Goal: Book appointment/travel/reservation

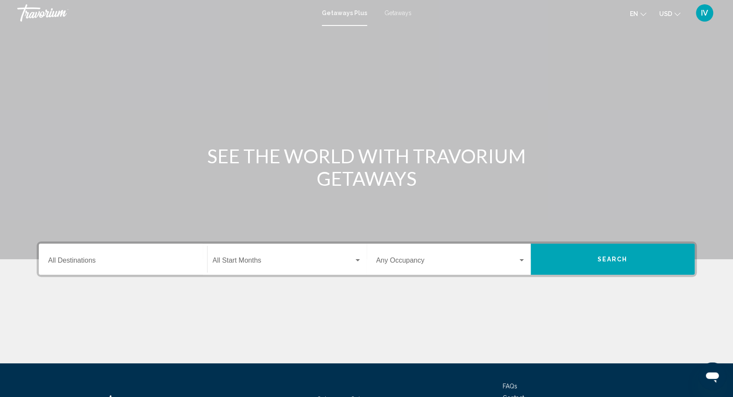
click at [408, 13] on span "Getaways" at bounding box center [398, 12] width 27 height 7
click at [166, 272] on div "Destination All Destinations" at bounding box center [122, 259] width 149 height 27
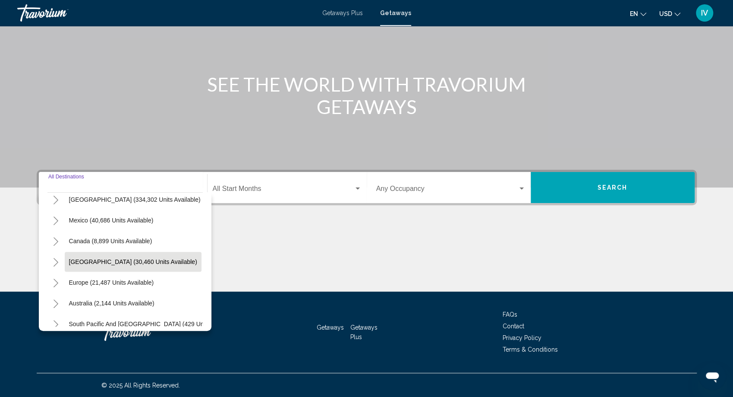
scroll to position [29, 0]
click at [100, 255] on button "[GEOGRAPHIC_DATA] (30,460 units available)" at bounding box center [133, 261] width 137 height 20
type input "**********"
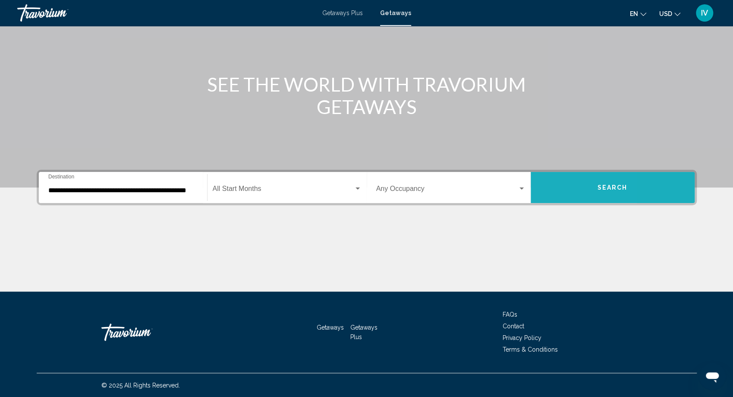
click at [557, 190] on button "Search" at bounding box center [613, 187] width 164 height 31
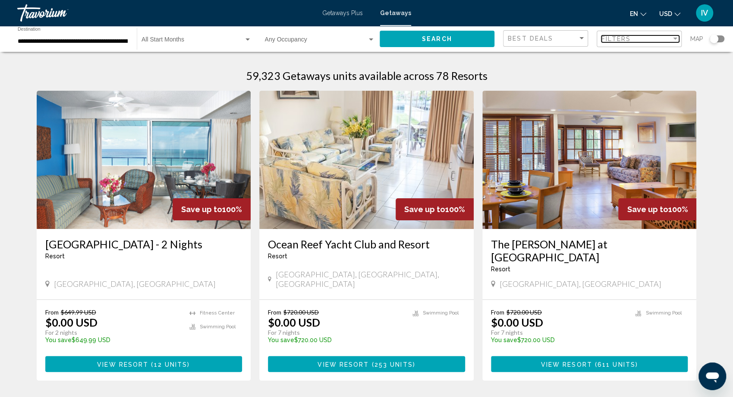
click at [627, 38] on span "Filters" at bounding box center [616, 38] width 29 height 7
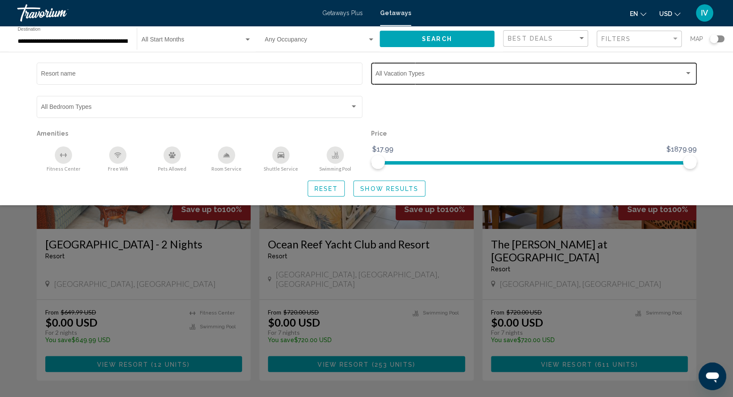
click at [419, 84] on div "Vacation Types All Vacation Types" at bounding box center [534, 73] width 317 height 24
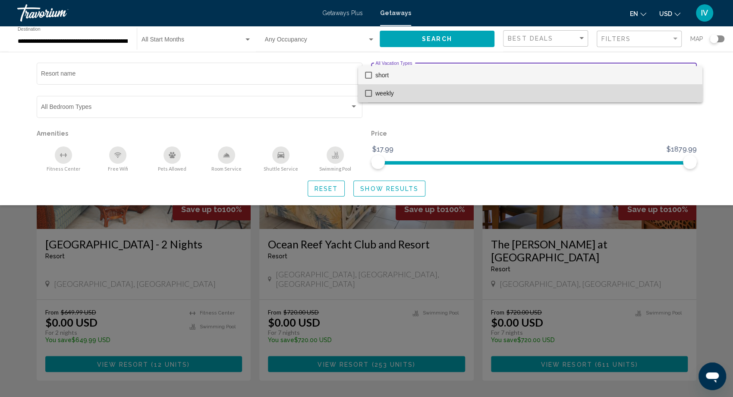
click at [371, 94] on mat-pseudo-checkbox at bounding box center [368, 93] width 7 height 7
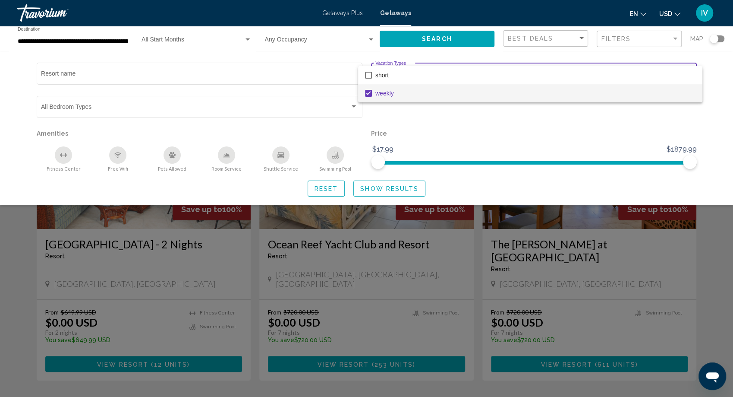
click at [396, 191] on div at bounding box center [366, 198] width 733 height 397
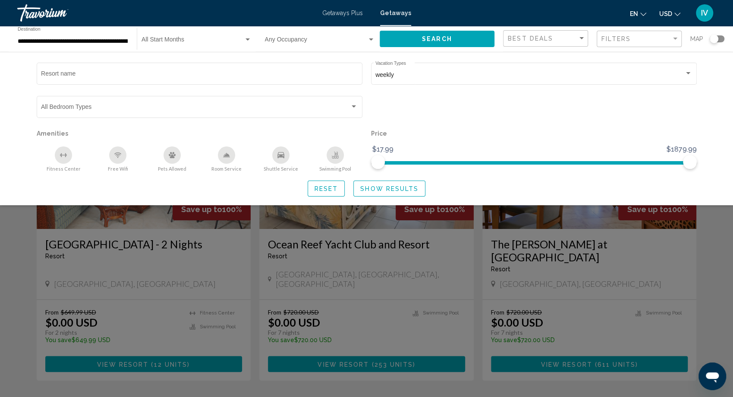
click at [399, 189] on span "Show Results" at bounding box center [389, 188] width 58 height 7
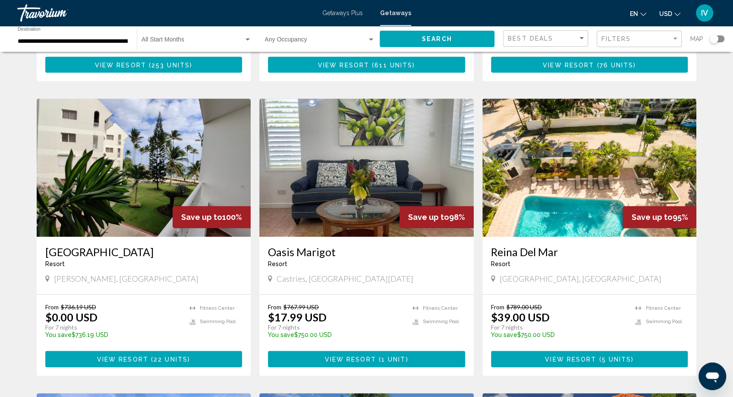
scroll to position [331, 0]
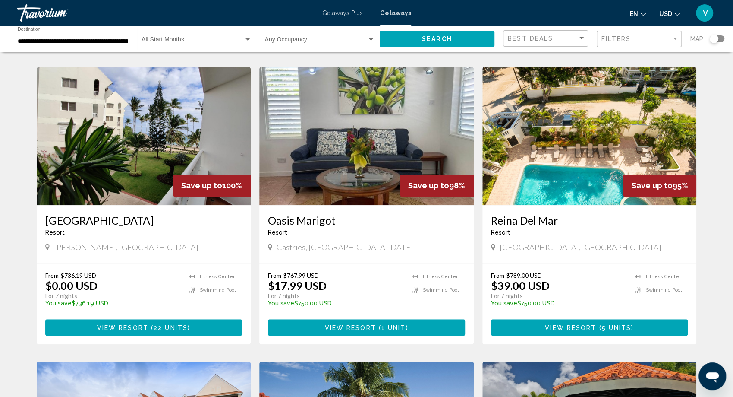
click at [168, 120] on img "Main content" at bounding box center [144, 136] width 215 height 138
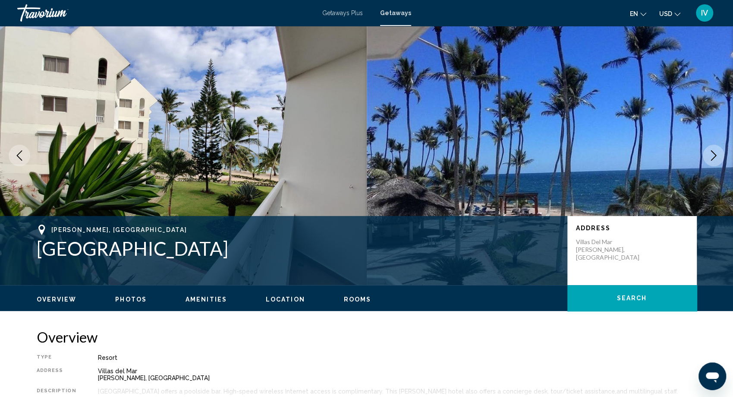
click at [711, 162] on button "Next image" at bounding box center [714, 156] width 22 height 22
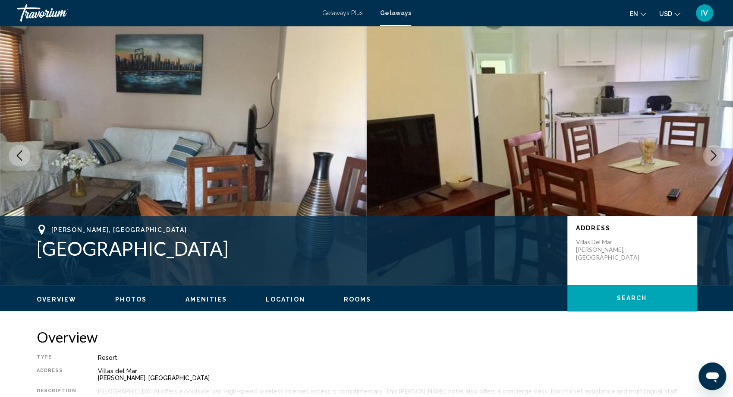
click at [711, 162] on button "Next image" at bounding box center [714, 156] width 22 height 22
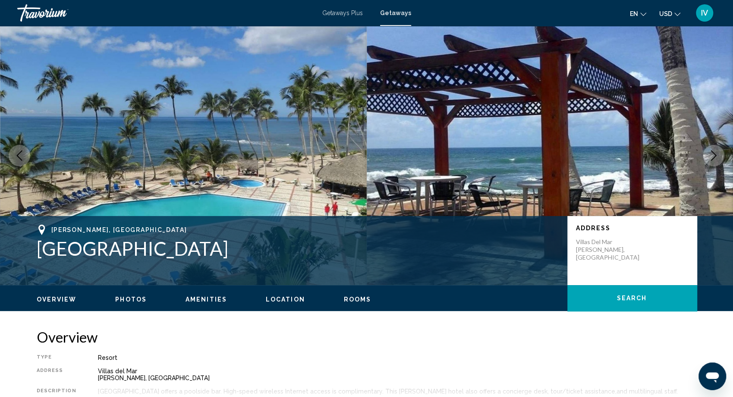
click at [711, 162] on button "Next image" at bounding box center [714, 156] width 22 height 22
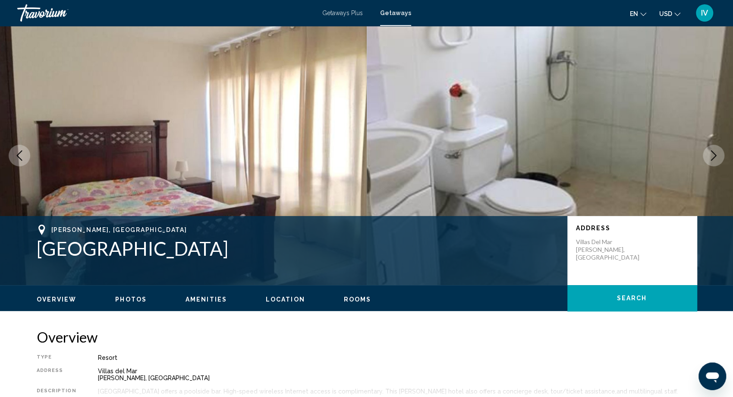
click at [711, 162] on button "Next image" at bounding box center [714, 156] width 22 height 22
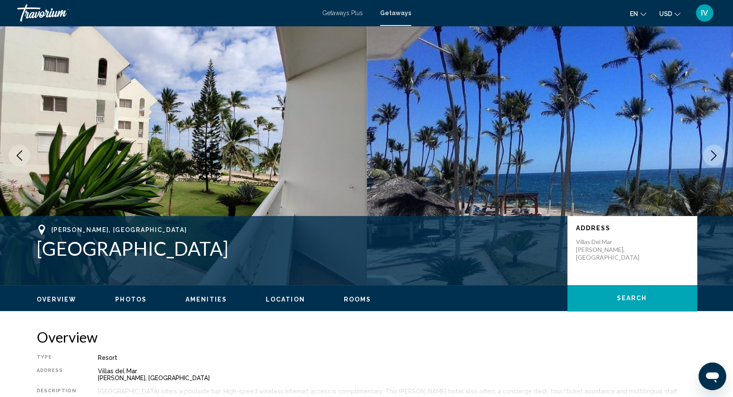
click at [711, 162] on button "Next image" at bounding box center [714, 156] width 22 height 22
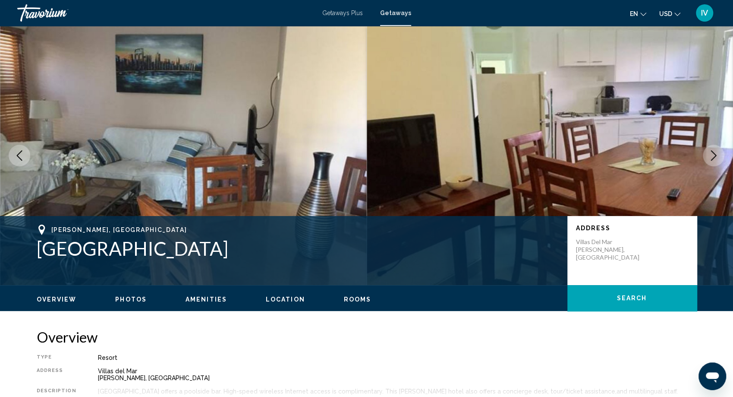
click at [714, 154] on icon "Next image" at bounding box center [714, 155] width 6 height 10
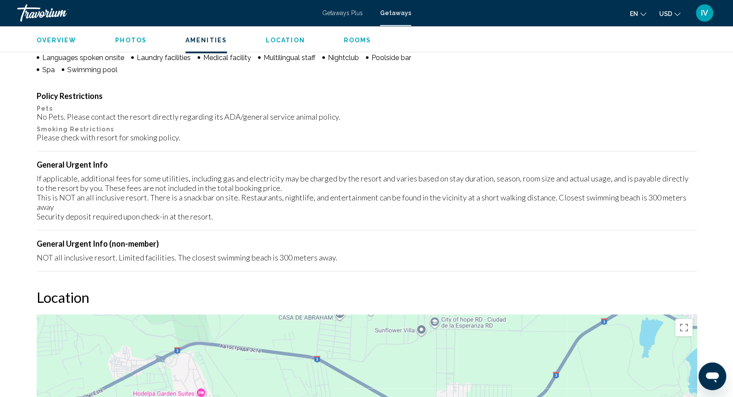
scroll to position [730, 0]
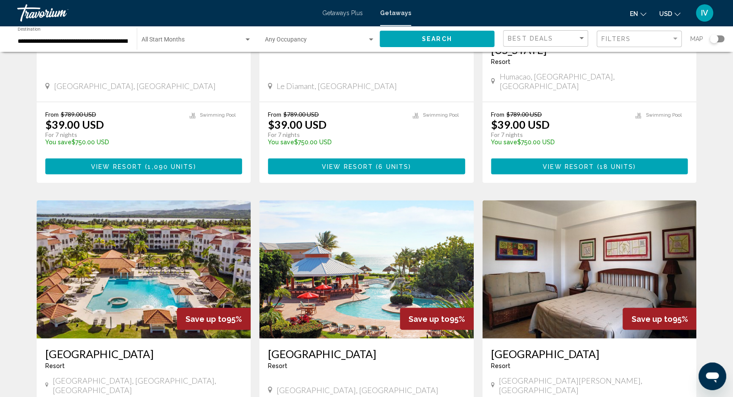
scroll to position [859, 0]
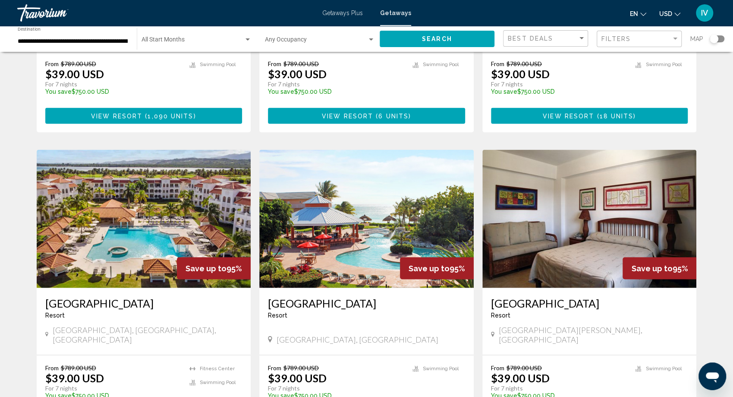
click at [347, 228] on img "Main content" at bounding box center [366, 218] width 215 height 138
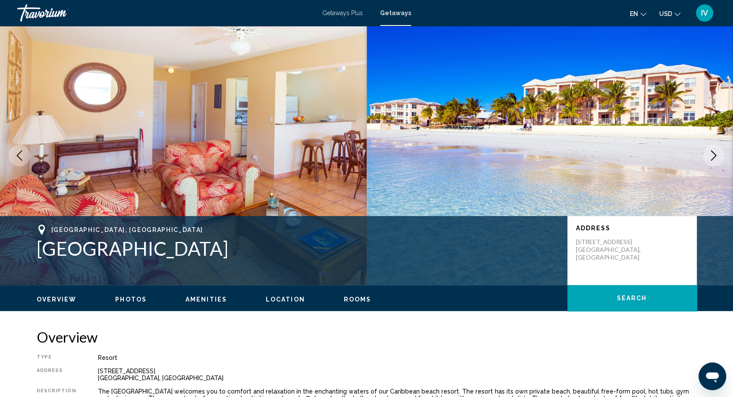
click at [709, 152] on icon "Next image" at bounding box center [714, 155] width 10 height 10
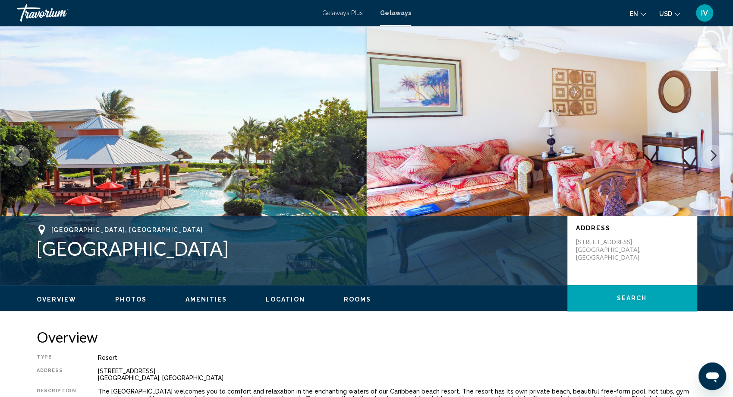
click at [710, 157] on icon "Next image" at bounding box center [714, 155] width 10 height 10
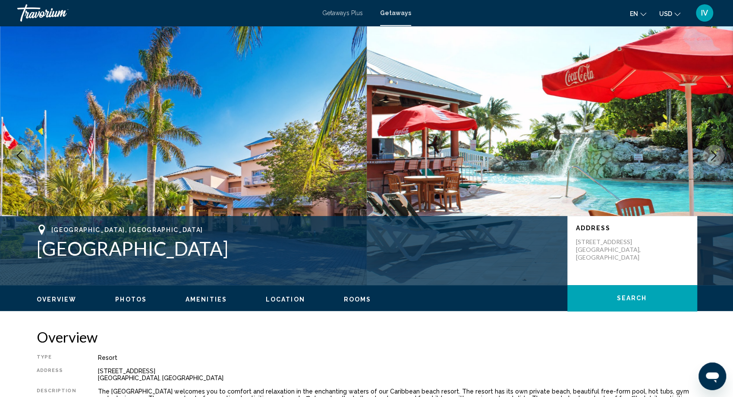
click at [710, 157] on icon "Next image" at bounding box center [714, 155] width 10 height 10
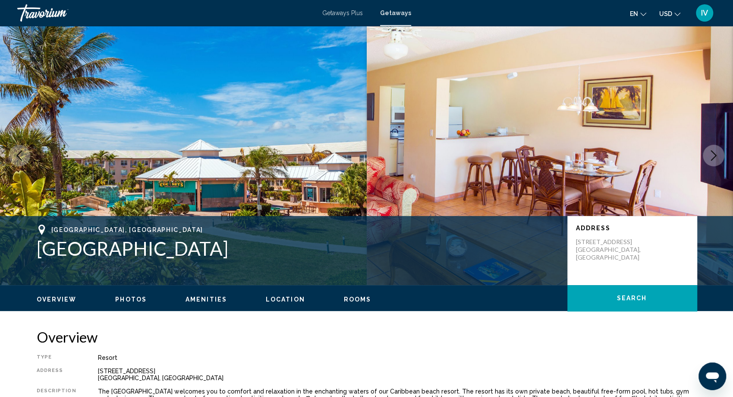
click at [710, 157] on icon "Next image" at bounding box center [714, 155] width 10 height 10
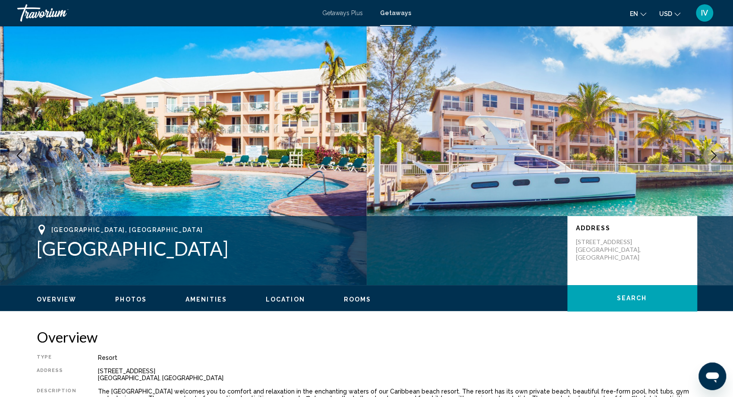
click at [24, 159] on icon "Previous image" at bounding box center [19, 155] width 10 height 10
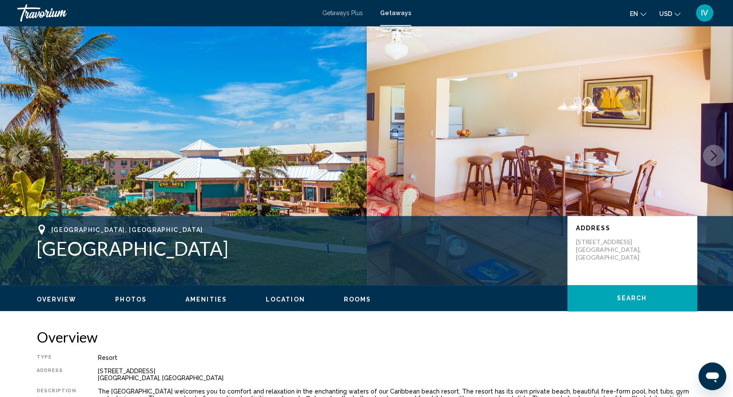
click at [712, 156] on icon "Next image" at bounding box center [714, 155] width 10 height 10
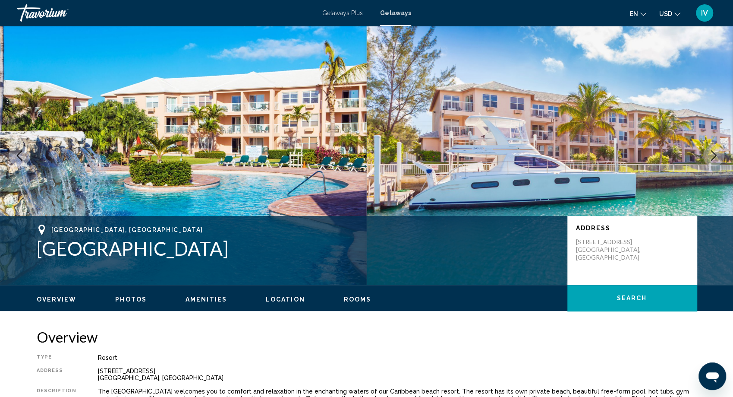
click at [711, 156] on icon "Next image" at bounding box center [714, 155] width 10 height 10
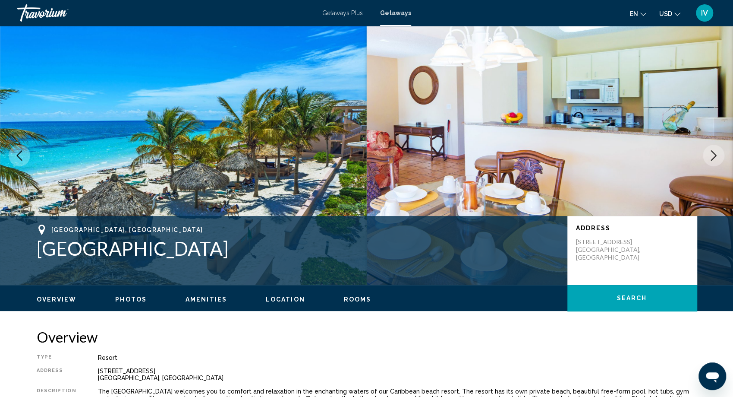
click at [711, 156] on icon "Next image" at bounding box center [714, 155] width 10 height 10
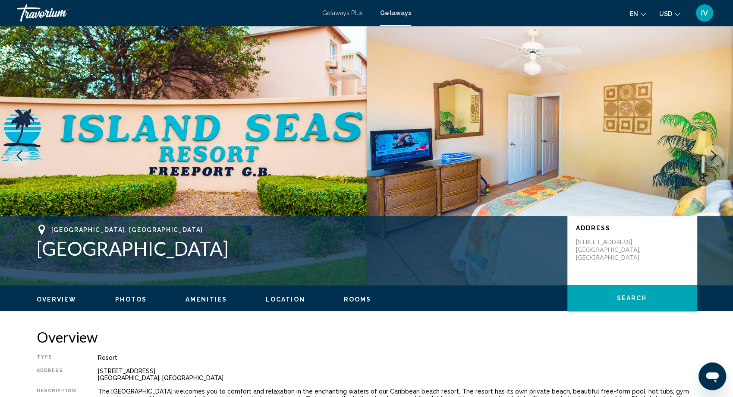
click at [711, 156] on icon "Next image" at bounding box center [714, 155] width 10 height 10
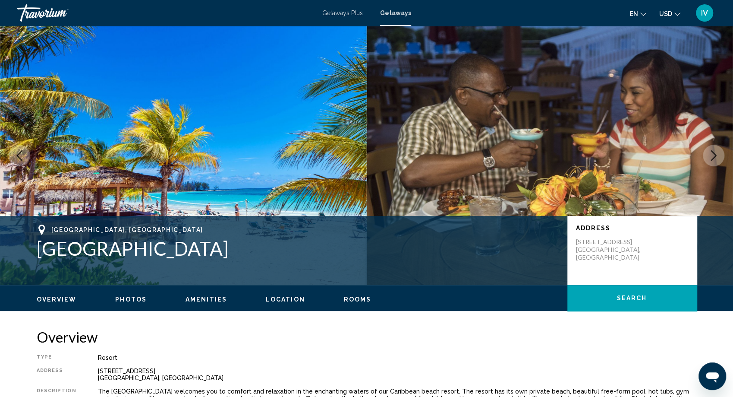
click at [711, 156] on icon "Next image" at bounding box center [714, 155] width 10 height 10
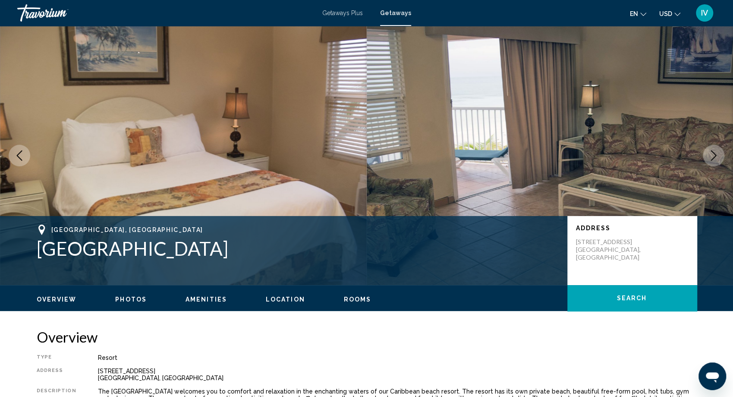
click at [711, 156] on icon "Next image" at bounding box center [714, 155] width 10 height 10
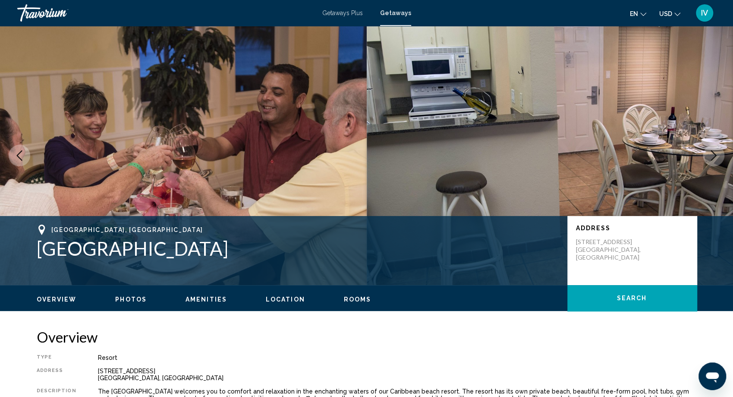
click at [711, 156] on icon "Next image" at bounding box center [714, 155] width 10 height 10
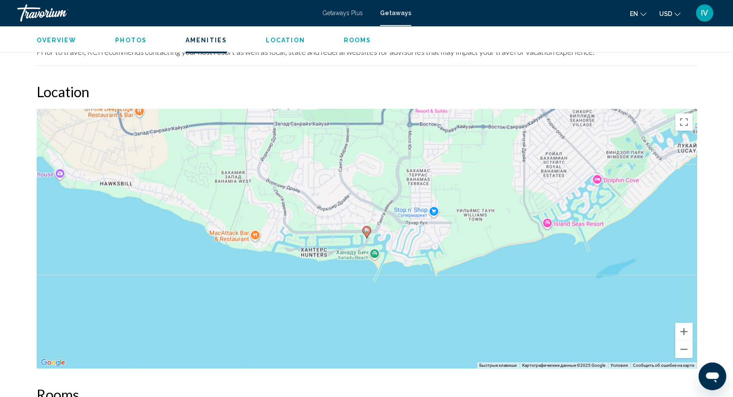
scroll to position [991, 0]
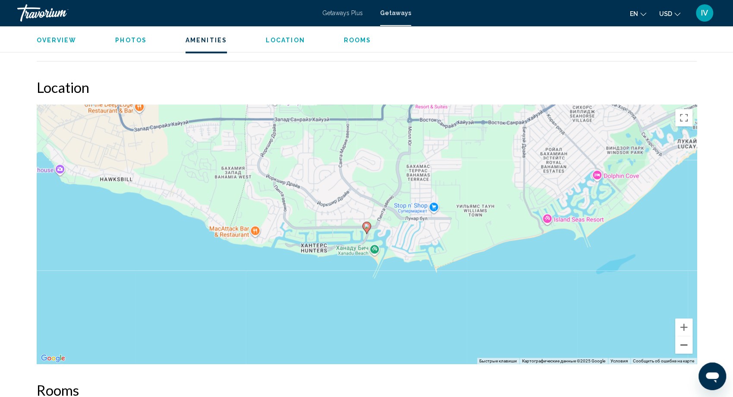
click at [685, 347] on button "Уменьшить" at bounding box center [684, 344] width 17 height 17
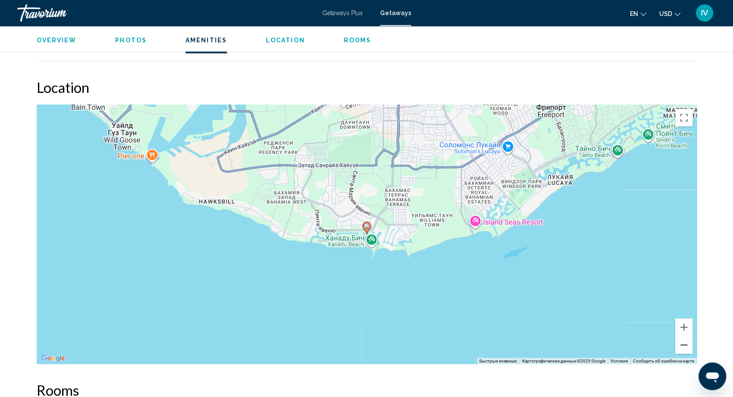
click at [685, 347] on button "Уменьшить" at bounding box center [684, 344] width 17 height 17
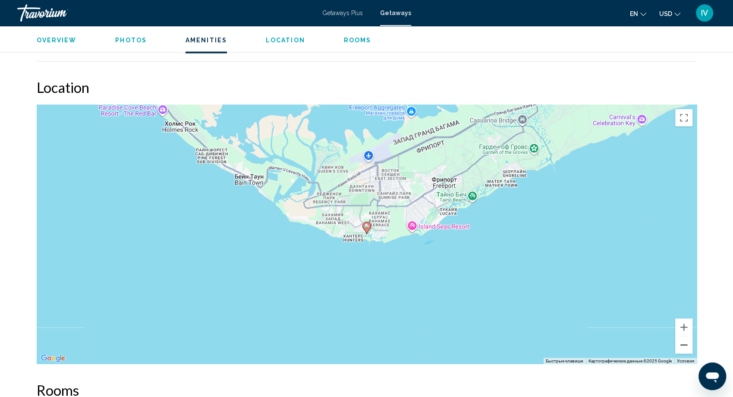
click at [685, 347] on button "Уменьшить" at bounding box center [684, 344] width 17 height 17
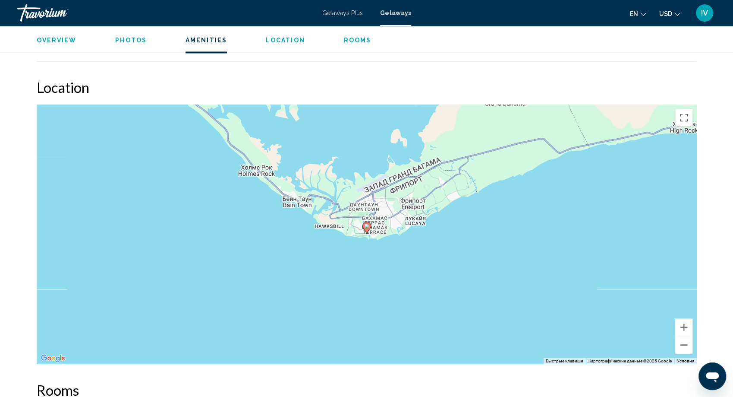
click at [685, 347] on button "Уменьшить" at bounding box center [684, 344] width 17 height 17
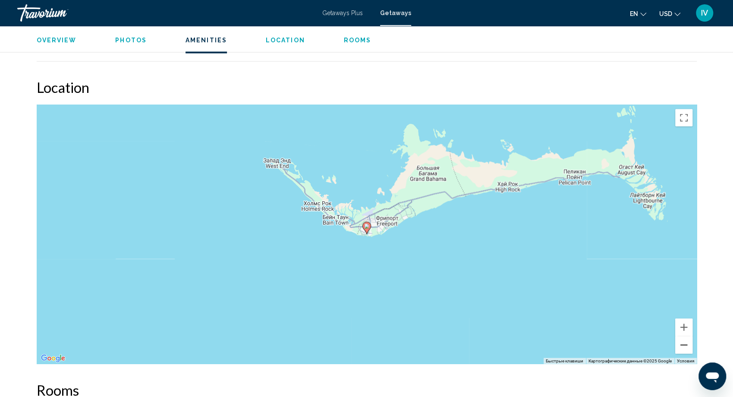
click at [685, 347] on button "Уменьшить" at bounding box center [684, 344] width 17 height 17
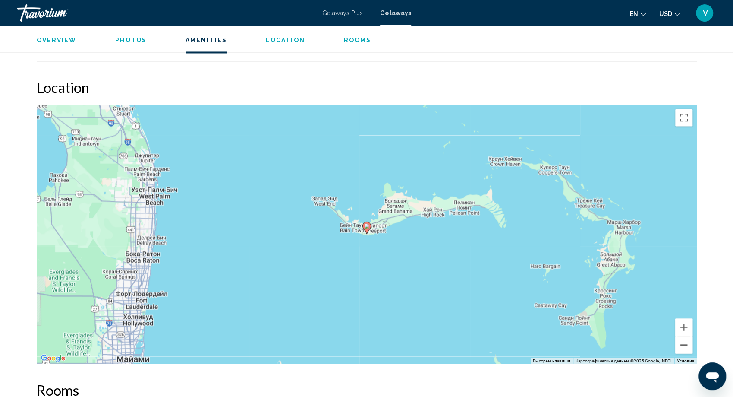
click at [685, 347] on button "Уменьшить" at bounding box center [684, 344] width 17 height 17
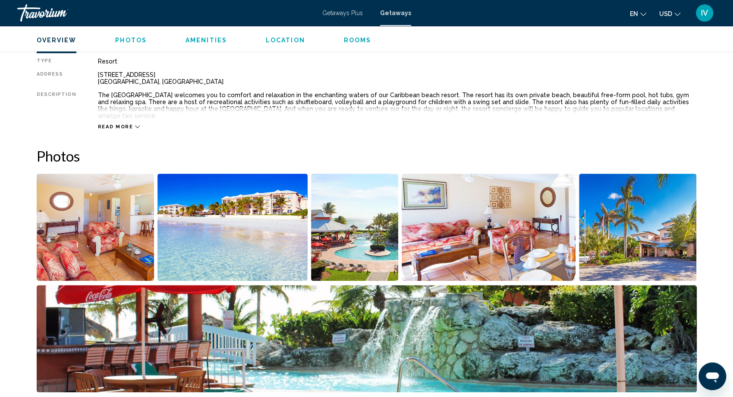
scroll to position [0, 0]
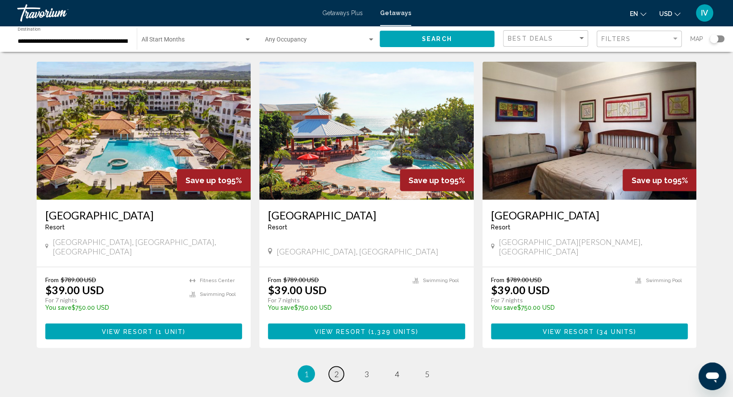
scroll to position [945, 0]
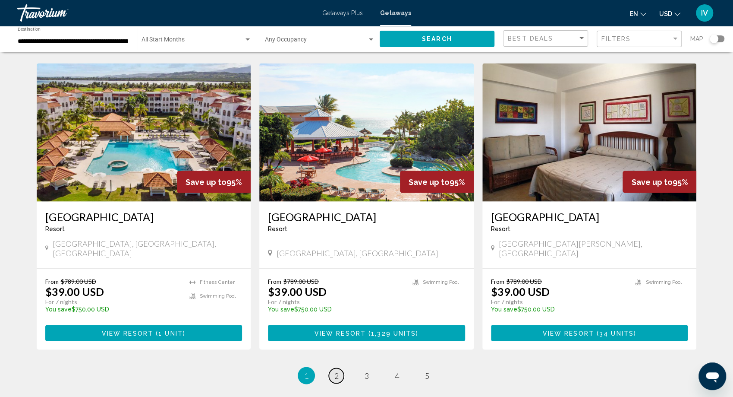
click at [337, 370] on span "2" at bounding box center [337, 374] width 4 height 9
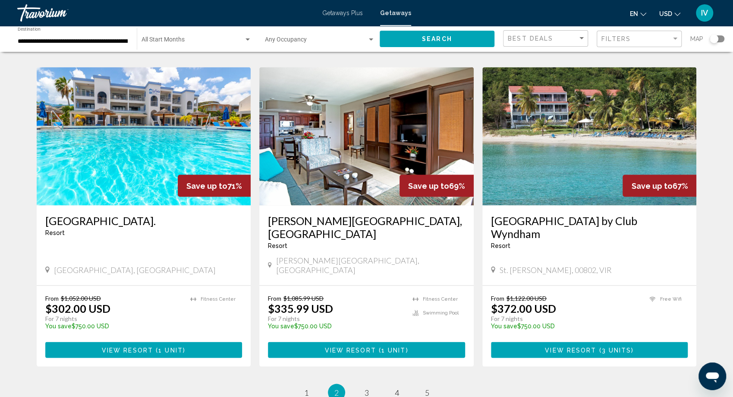
scroll to position [962, 0]
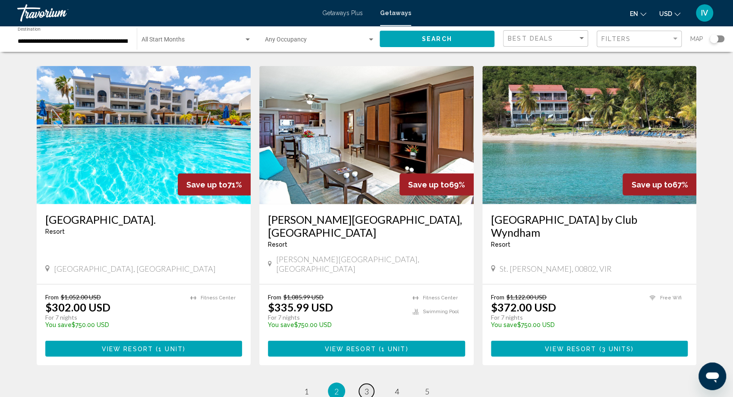
click at [366, 386] on span "3" at bounding box center [367, 390] width 4 height 9
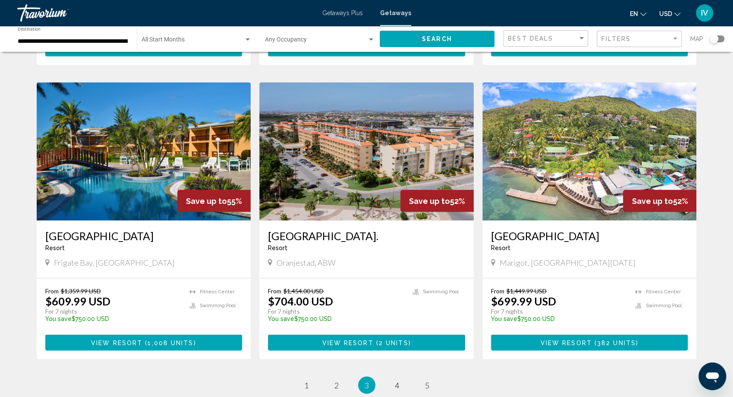
scroll to position [919, 0]
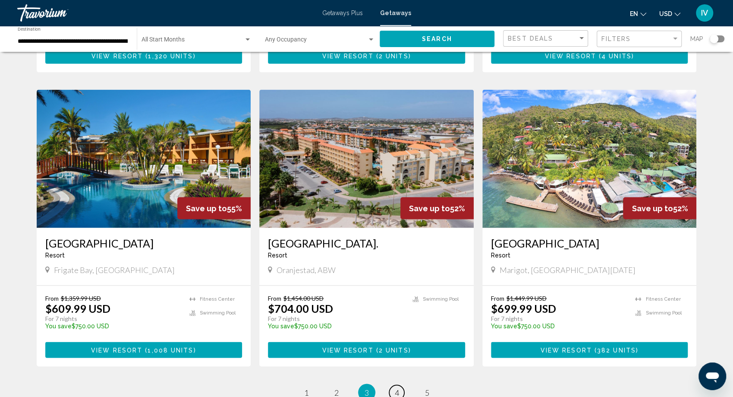
click at [392, 385] on link "page 4" at bounding box center [396, 392] width 15 height 15
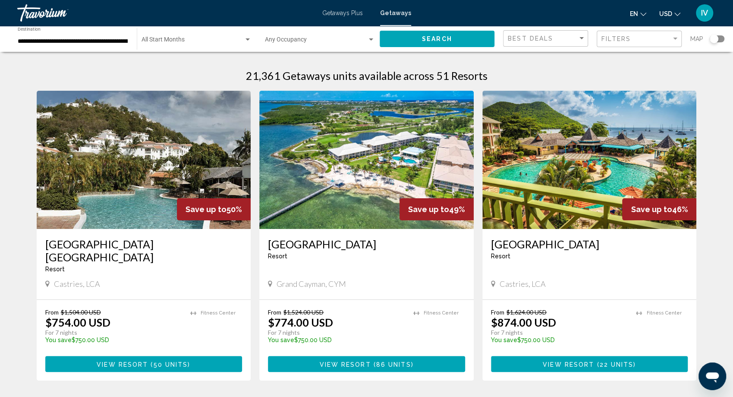
click at [74, 49] on div "**********" at bounding box center [73, 39] width 111 height 24
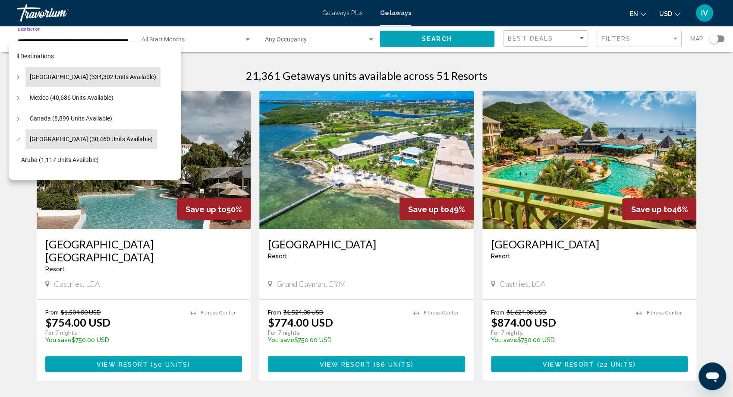
click at [65, 76] on span "[GEOGRAPHIC_DATA] (334,302 units available)" at bounding box center [93, 76] width 126 height 7
type input "**********"
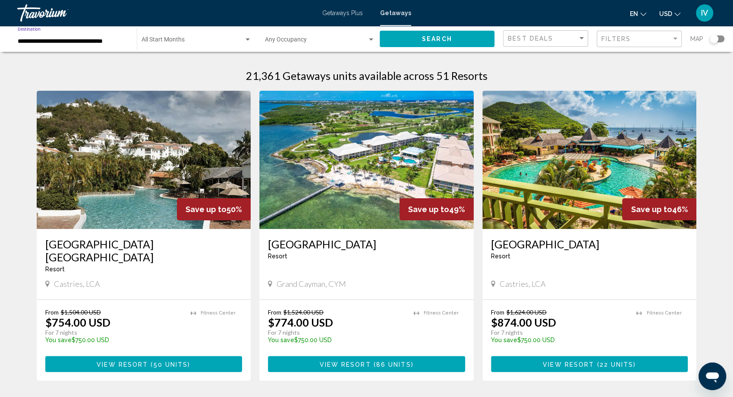
click at [447, 40] on span "Search" at bounding box center [437, 39] width 30 height 7
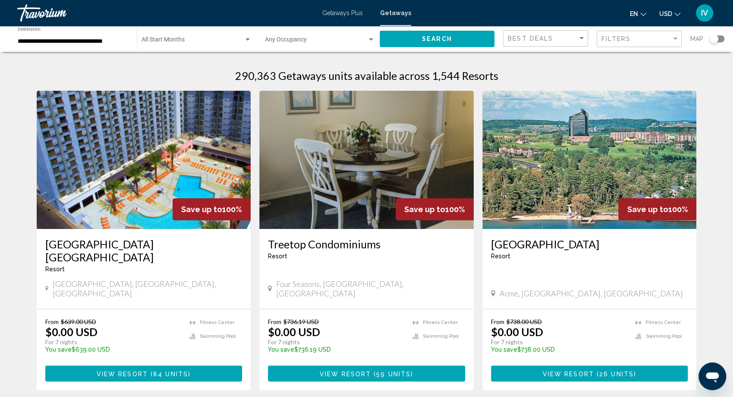
click at [601, 39] on mat-form-field "Filters" at bounding box center [639, 39] width 85 height 17
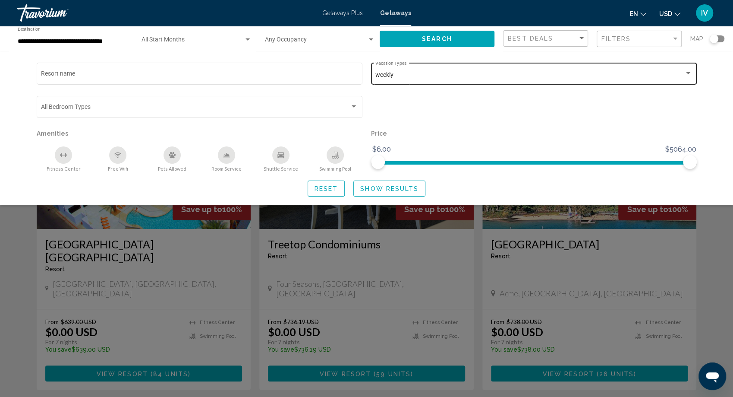
scroll to position [0, 0]
click at [414, 78] on div "weekly" at bounding box center [530, 75] width 309 height 7
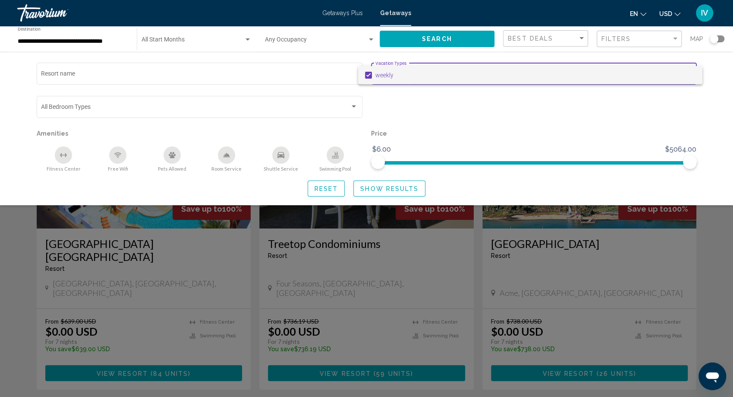
click at [390, 189] on div at bounding box center [366, 198] width 733 height 397
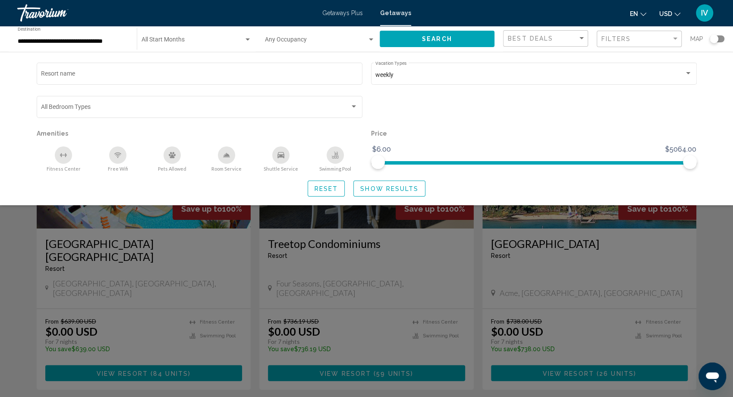
click at [391, 190] on span "Show Results" at bounding box center [389, 188] width 58 height 7
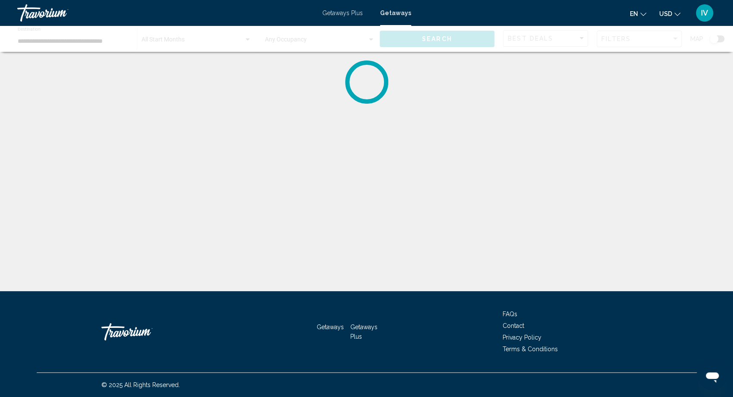
scroll to position [0, 0]
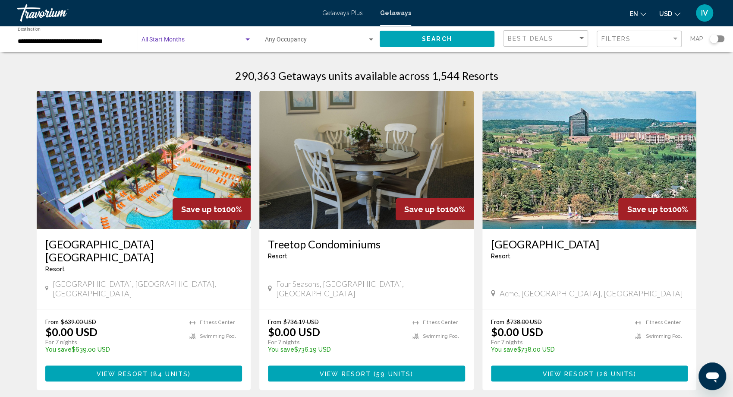
click at [187, 44] on span "Search widget" at bounding box center [193, 41] width 102 height 7
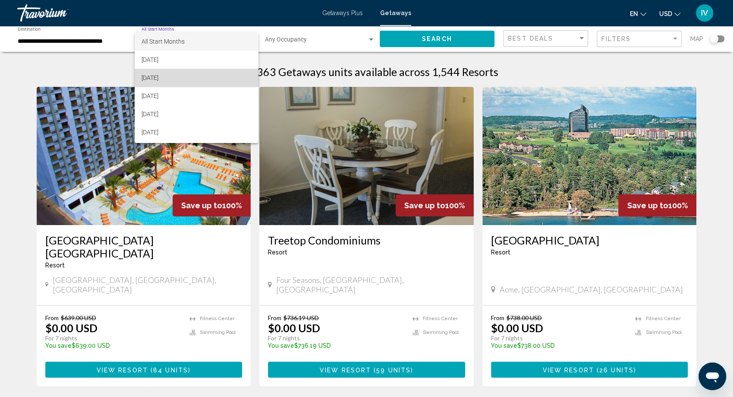
click at [175, 78] on span "[DATE]" at bounding box center [197, 78] width 110 height 18
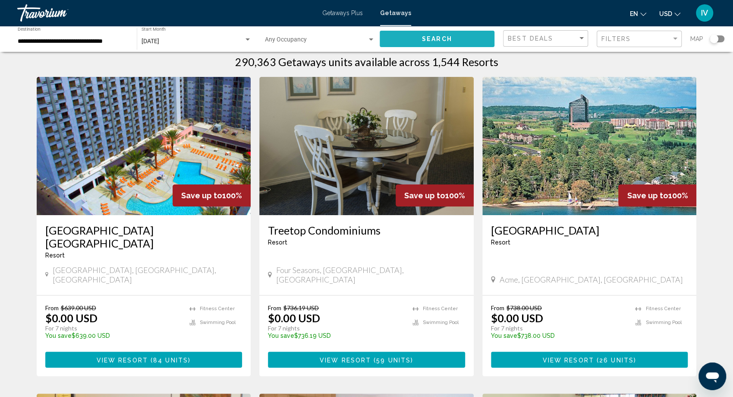
scroll to position [16, 0]
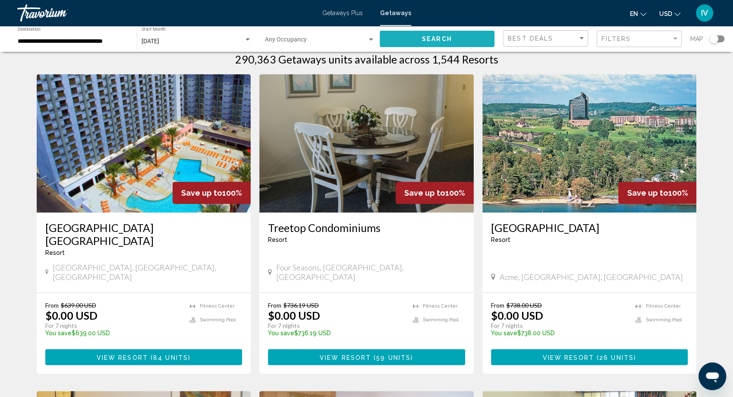
click at [462, 39] on button "Search" at bounding box center [437, 39] width 115 height 16
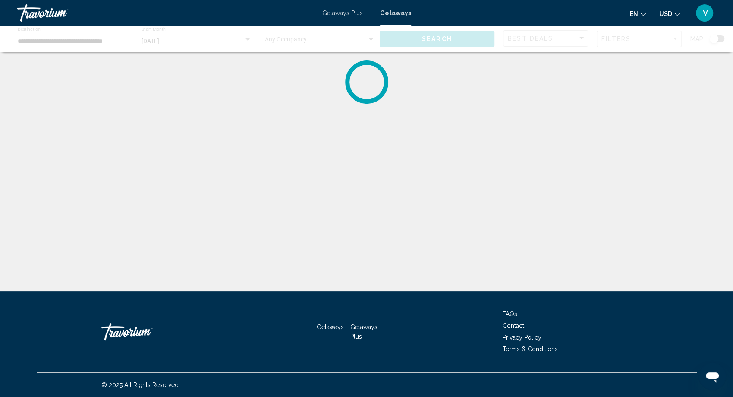
click at [469, 38] on div "Main content" at bounding box center [366, 39] width 733 height 26
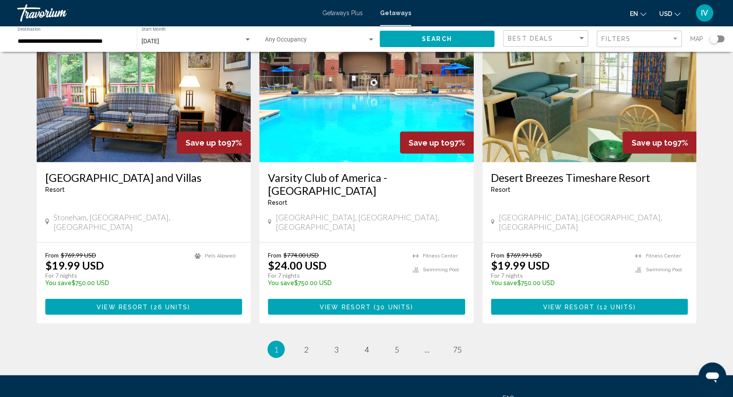
scroll to position [1010, 0]
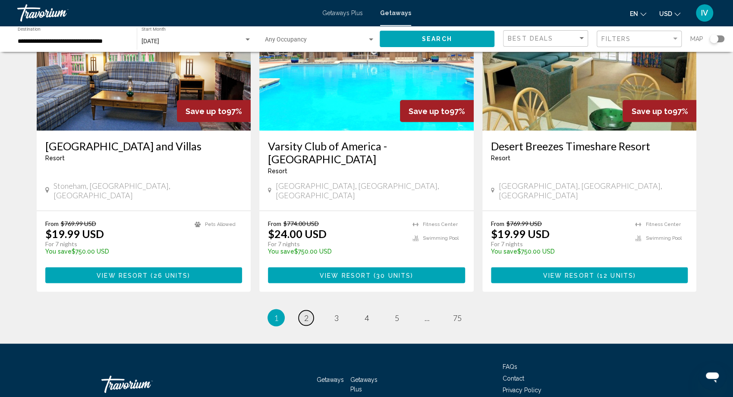
click at [307, 313] on span "2" at bounding box center [306, 317] width 4 height 9
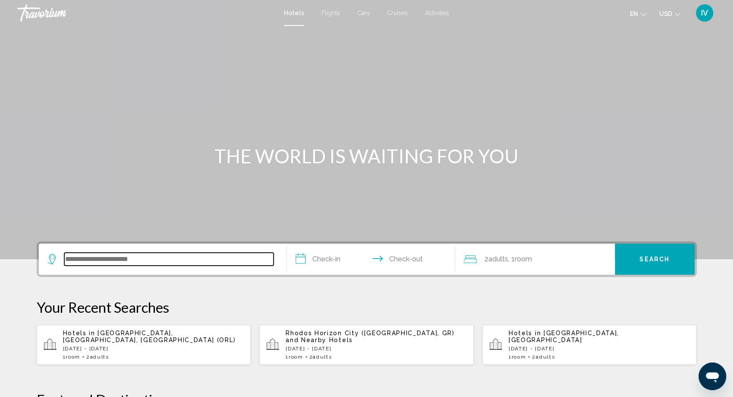
click at [179, 263] on input "Search widget" at bounding box center [168, 259] width 209 height 13
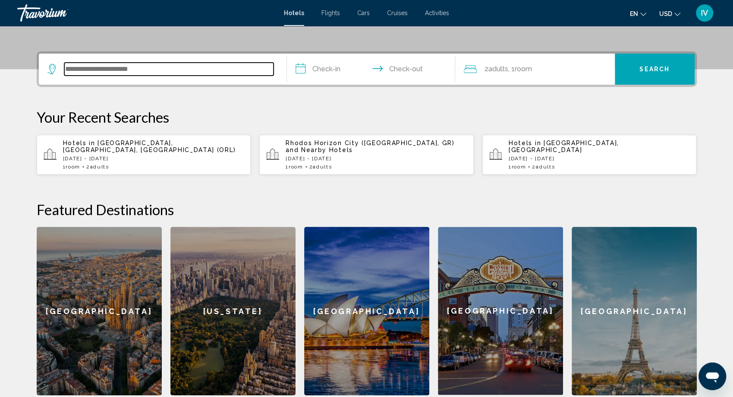
scroll to position [213, 0]
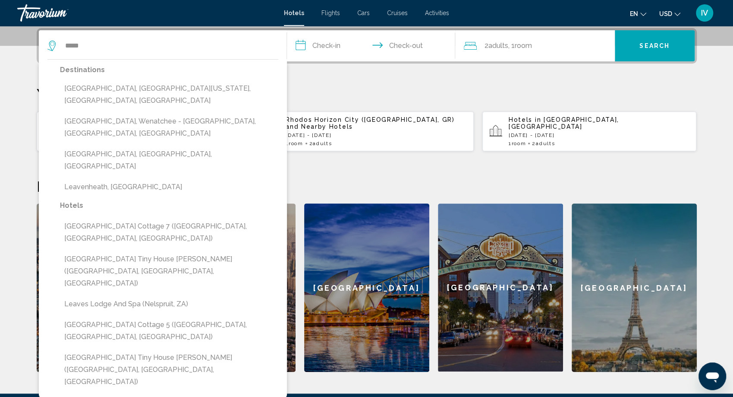
click at [162, 82] on button "Leavenworth, Southeastern Indiana, IN, United States" at bounding box center [169, 94] width 218 height 28
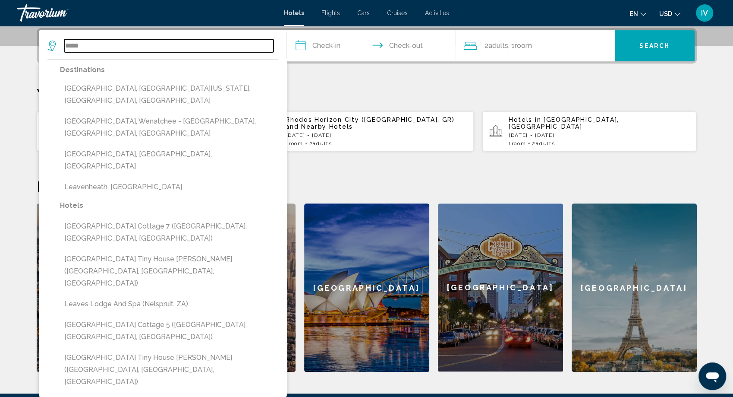
type input "**********"
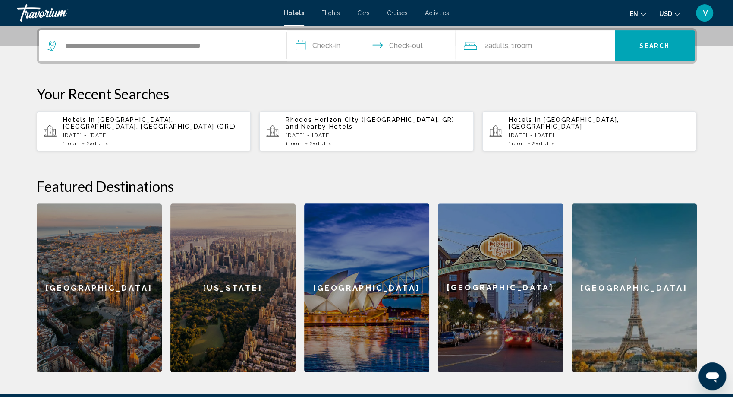
click at [332, 49] on input "**********" at bounding box center [373, 47] width 172 height 34
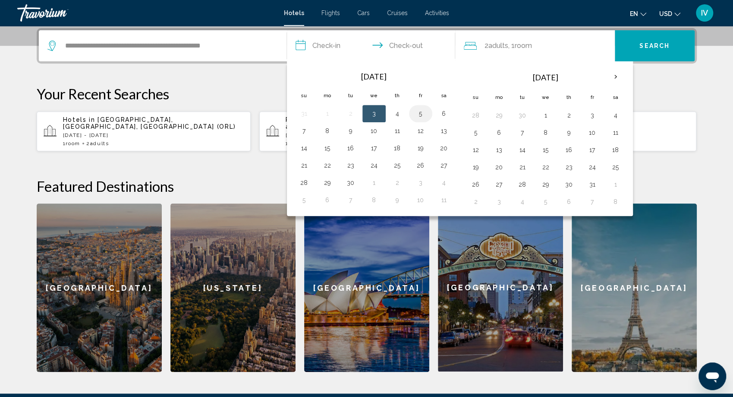
click at [417, 109] on button "5" at bounding box center [421, 113] width 14 height 12
click at [438, 111] on button "6" at bounding box center [444, 113] width 14 height 12
type input "**********"
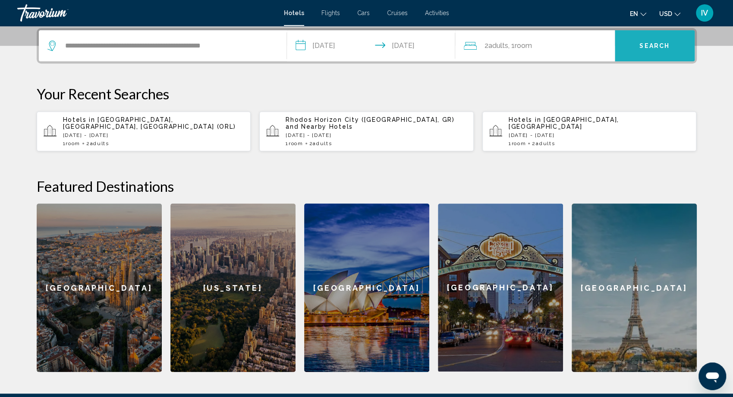
click at [641, 47] on span "Search" at bounding box center [655, 46] width 30 height 7
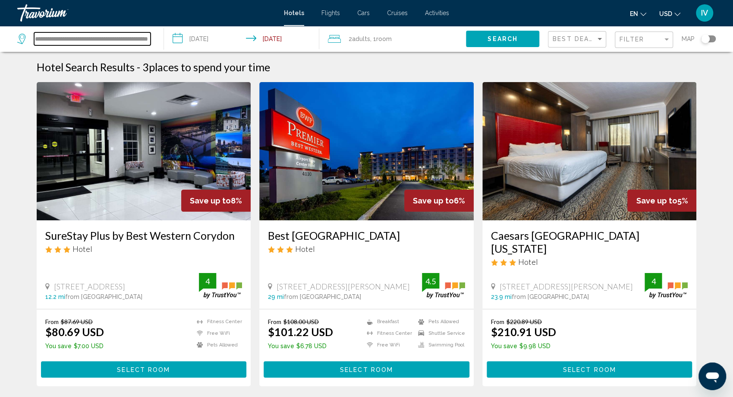
click at [102, 40] on input "**********" at bounding box center [92, 38] width 117 height 13
click at [48, 38] on input "**********" at bounding box center [92, 38] width 117 height 13
click at [148, 41] on input "**********" at bounding box center [92, 38] width 117 height 13
drag, startPoint x: 149, startPoint y: 40, endPoint x: 70, endPoint y: 34, distance: 78.8
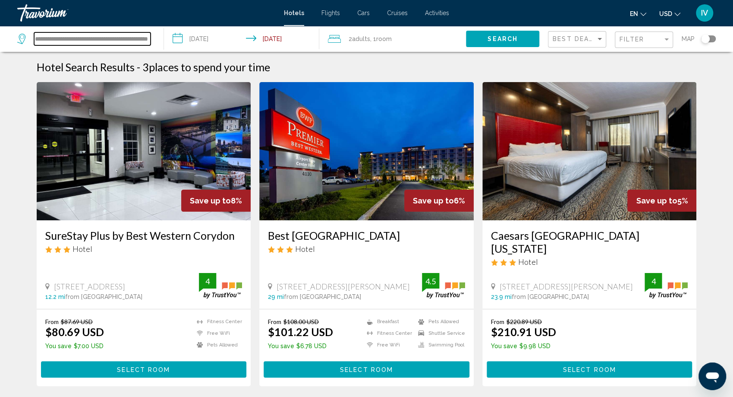
click at [70, 34] on input "**********" at bounding box center [92, 38] width 117 height 13
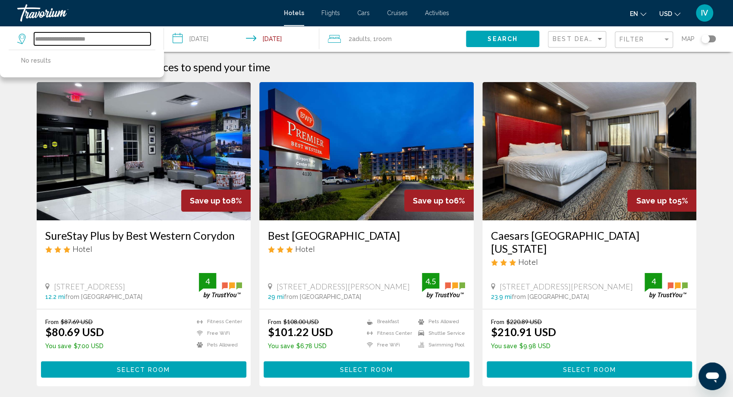
drag, startPoint x: 97, startPoint y: 38, endPoint x: 11, endPoint y: 27, distance: 86.6
click at [11, 27] on app-destination-search "**********" at bounding box center [82, 39] width 164 height 26
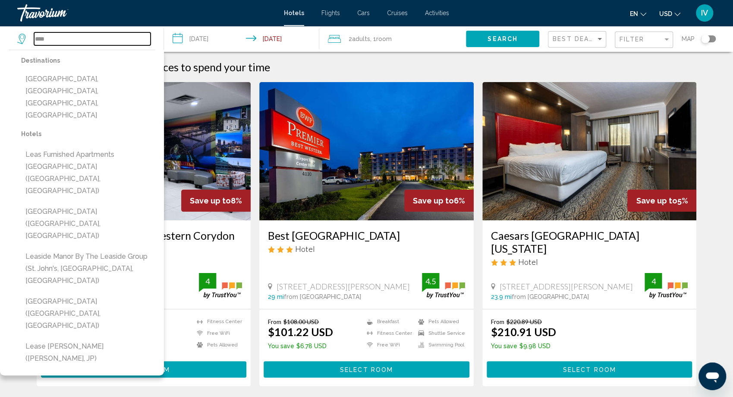
click at [50, 39] on input "****" at bounding box center [92, 38] width 117 height 13
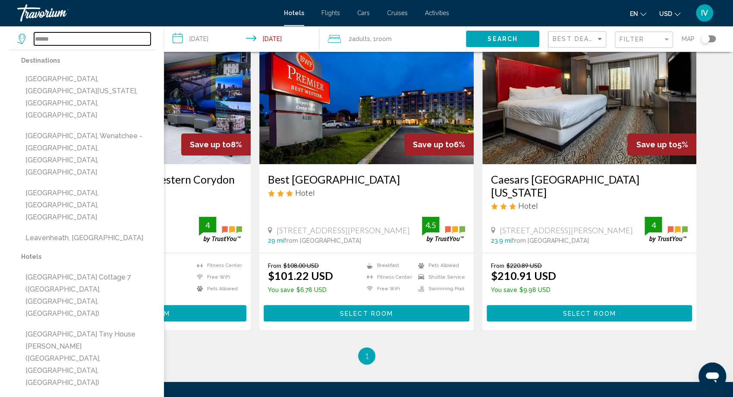
scroll to position [61, 0]
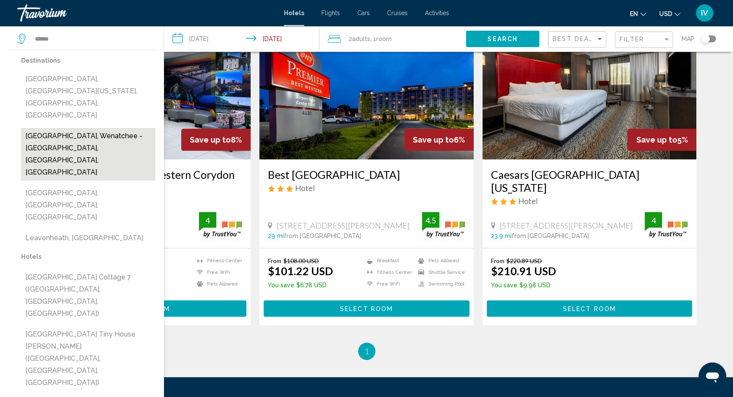
click at [63, 128] on button "Leavenworth, Wenatchee - Lake Chelan, WA, United States" at bounding box center [88, 154] width 134 height 53
type input "**********"
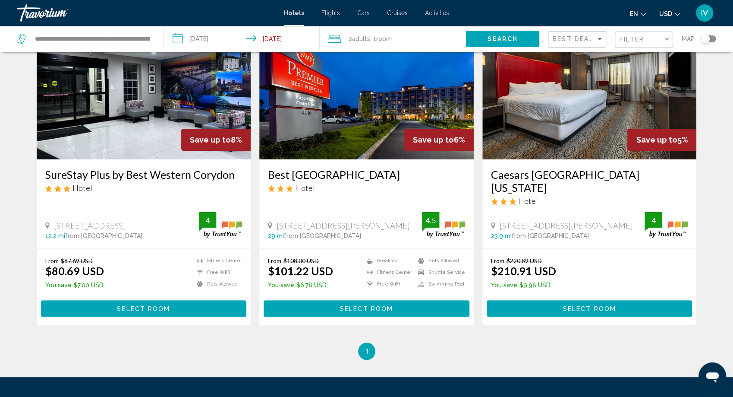
click at [529, 35] on button "Search" at bounding box center [502, 39] width 73 height 16
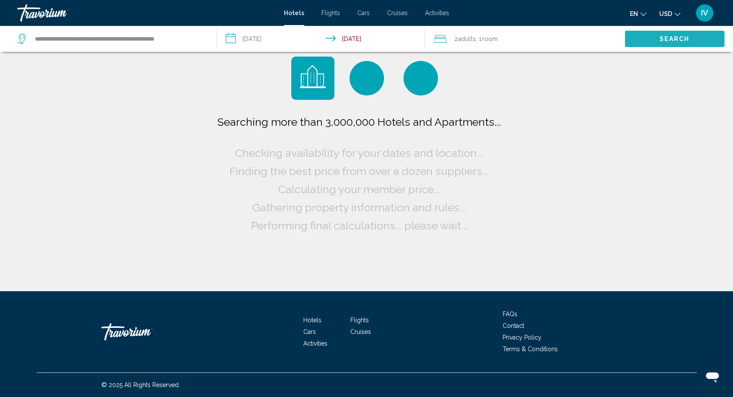
scroll to position [0, 0]
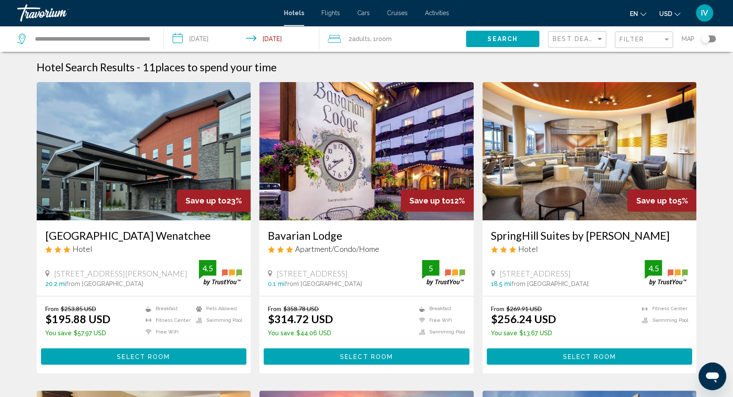
click at [220, 36] on input "**********" at bounding box center [243, 40] width 159 height 28
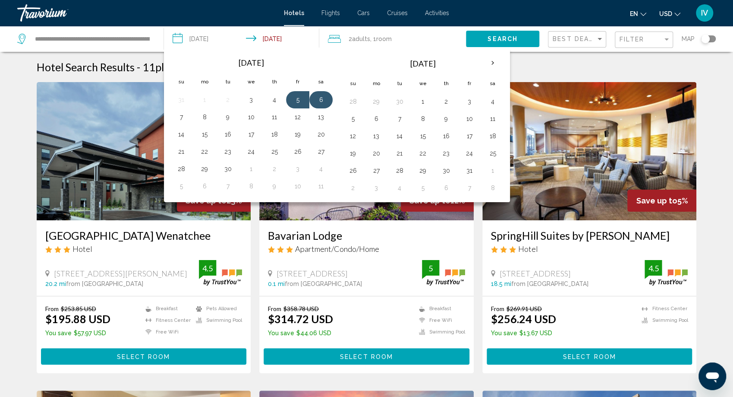
click at [324, 103] on button "6" at bounding box center [321, 100] width 14 height 12
click at [182, 119] on button "7" at bounding box center [181, 117] width 14 height 12
type input "**********"
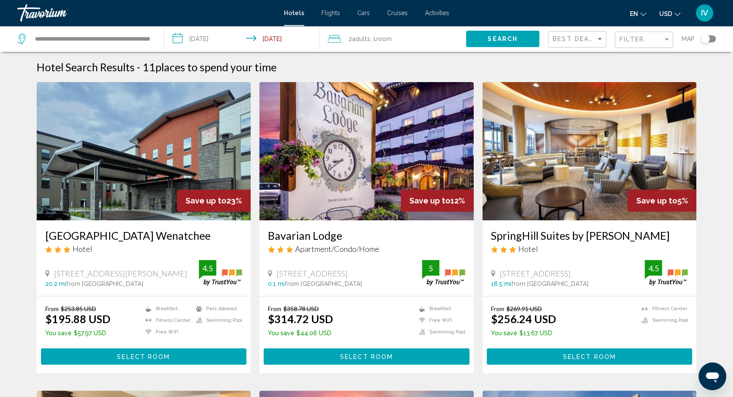
click at [500, 39] on span "Search" at bounding box center [503, 39] width 30 height 7
click at [42, 41] on input "**********" at bounding box center [92, 38] width 117 height 13
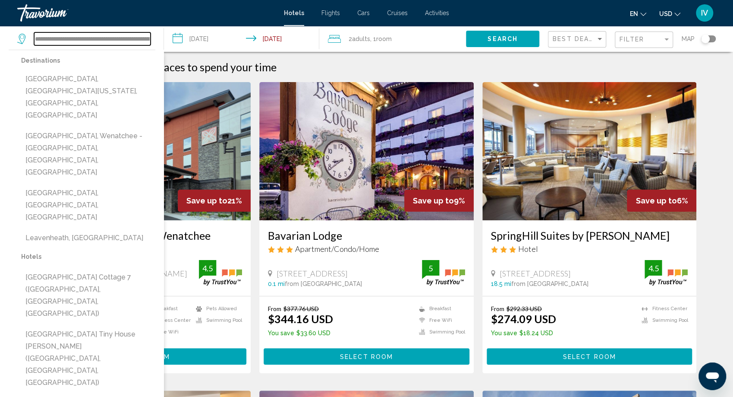
click at [150, 41] on input "**********" at bounding box center [92, 38] width 117 height 13
click at [129, 42] on input "**********" at bounding box center [92, 38] width 117 height 13
type input "*"
click at [243, 13] on link "Travorium" at bounding box center [146, 12] width 258 height 17
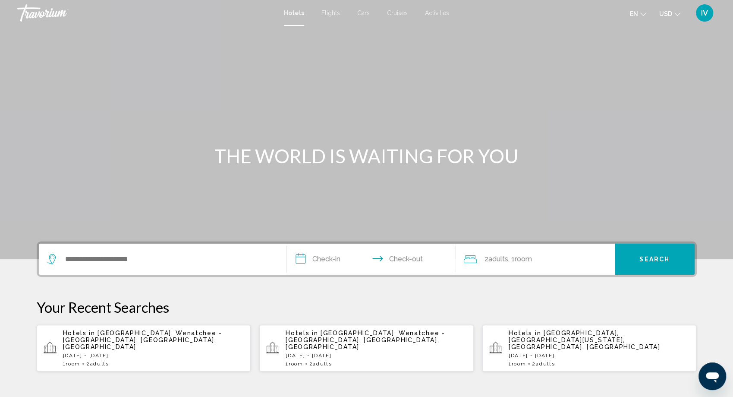
click at [440, 14] on span "Activities" at bounding box center [437, 12] width 24 height 7
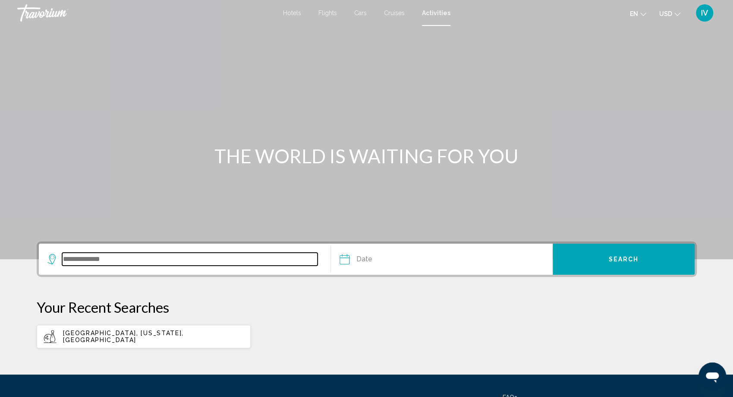
click at [120, 256] on input "Search widget" at bounding box center [190, 259] width 256 height 13
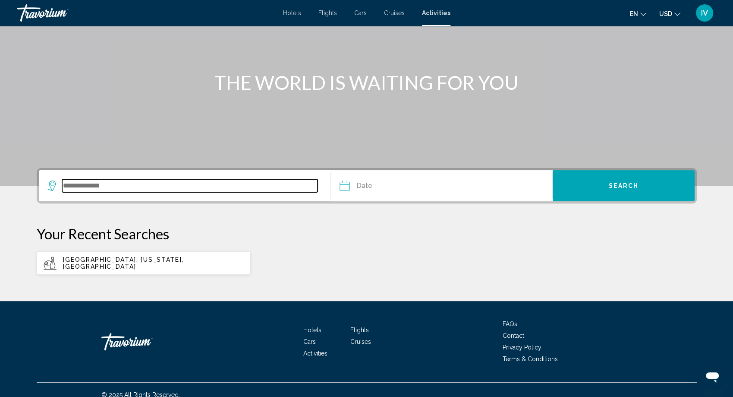
scroll to position [82, 0]
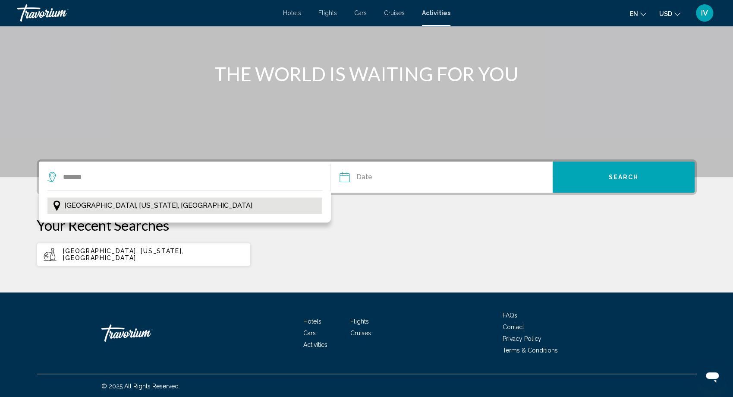
click at [186, 206] on button "Seattle, Washington, USA" at bounding box center [184, 205] width 275 height 16
type input "**********"
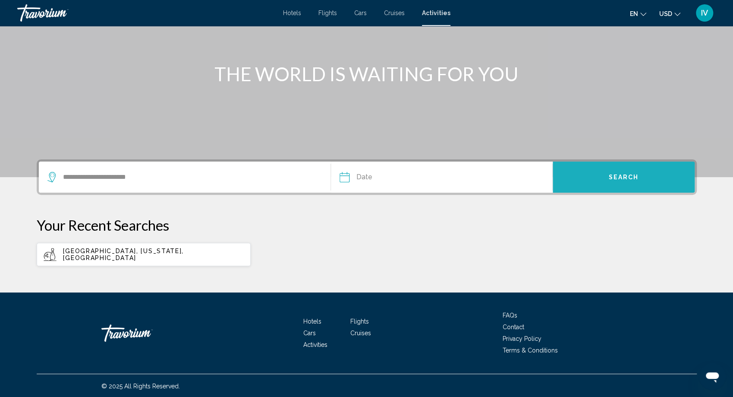
click at [604, 181] on button "Search" at bounding box center [624, 176] width 142 height 31
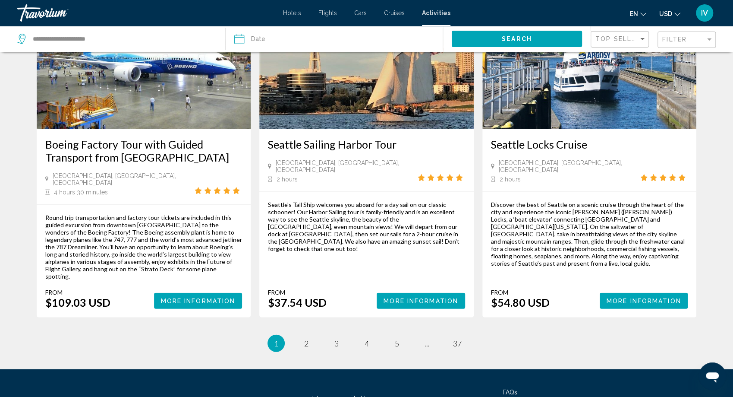
scroll to position [1208, 0]
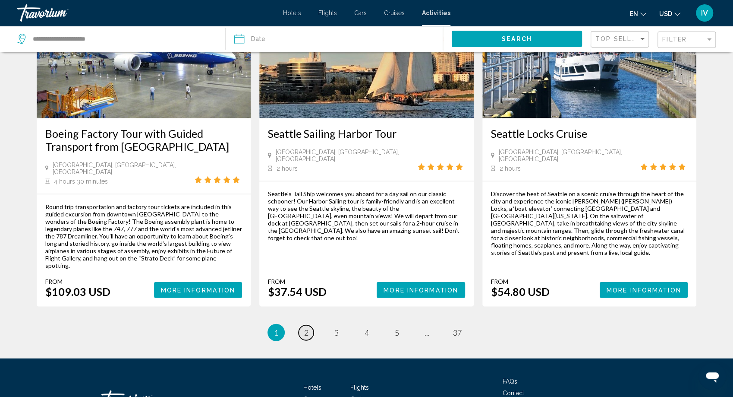
click at [307, 328] on span "2" at bounding box center [306, 332] width 4 height 9
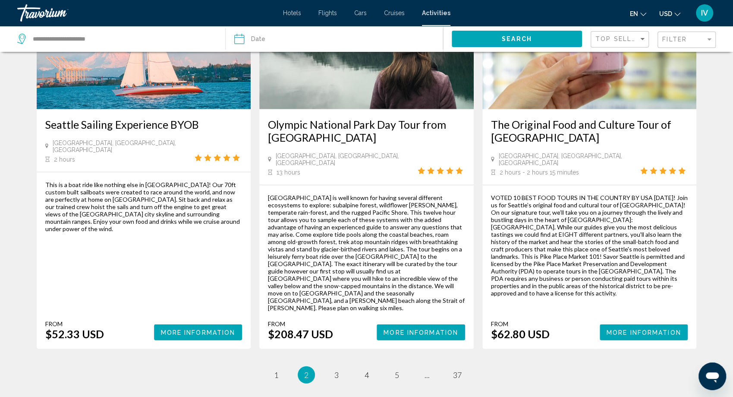
scroll to position [1300, 0]
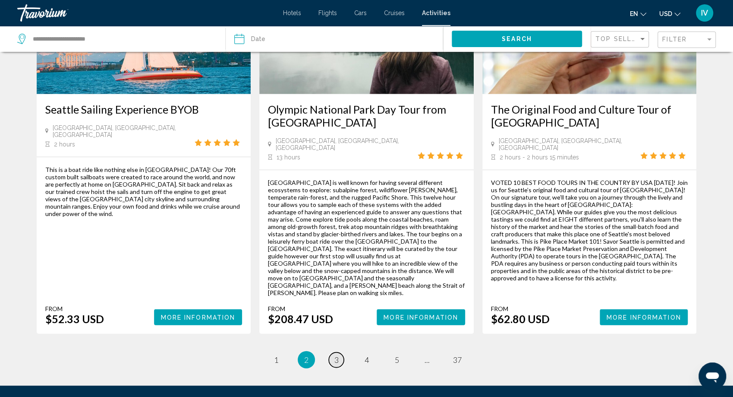
click at [338, 355] on span "3" at bounding box center [337, 359] width 4 height 9
